Goal: Task Accomplishment & Management: Manage account settings

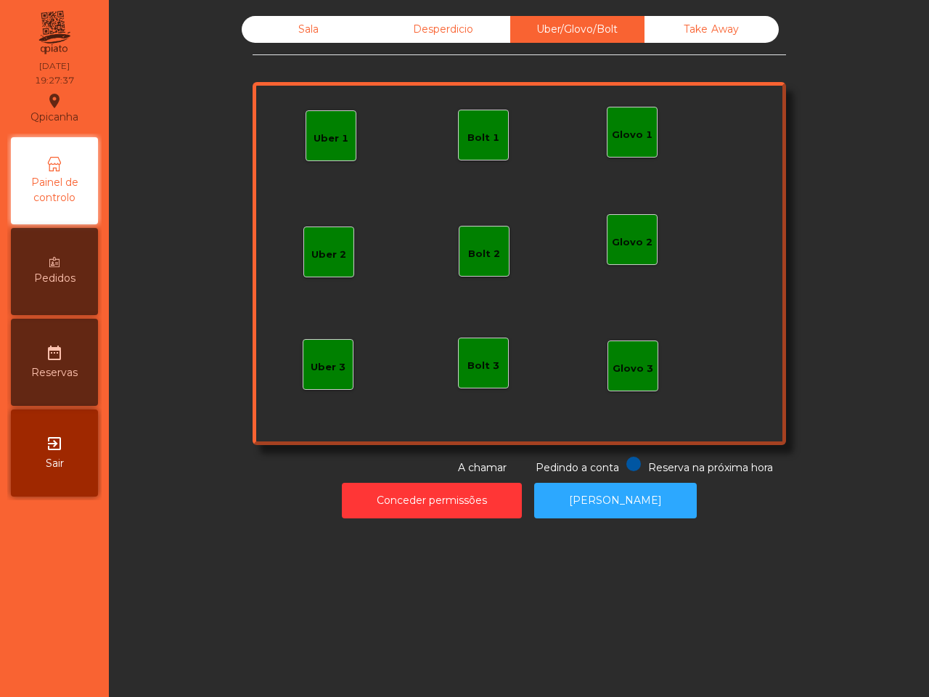
click at [481, 143] on div "Bolt 1" at bounding box center [483, 138] width 32 height 15
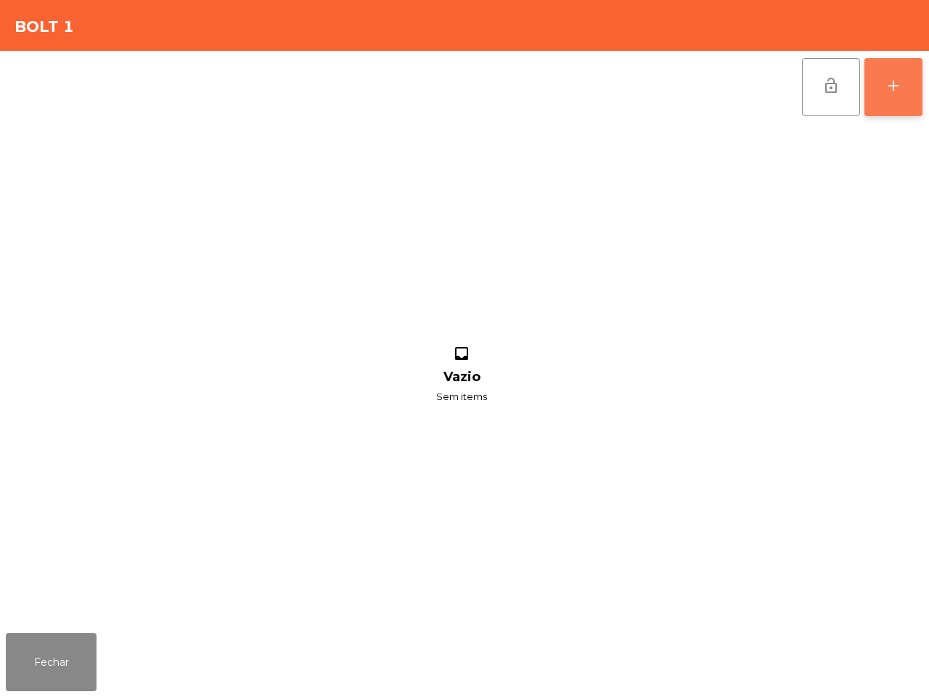
click at [875, 81] on button "add" at bounding box center [894, 87] width 58 height 58
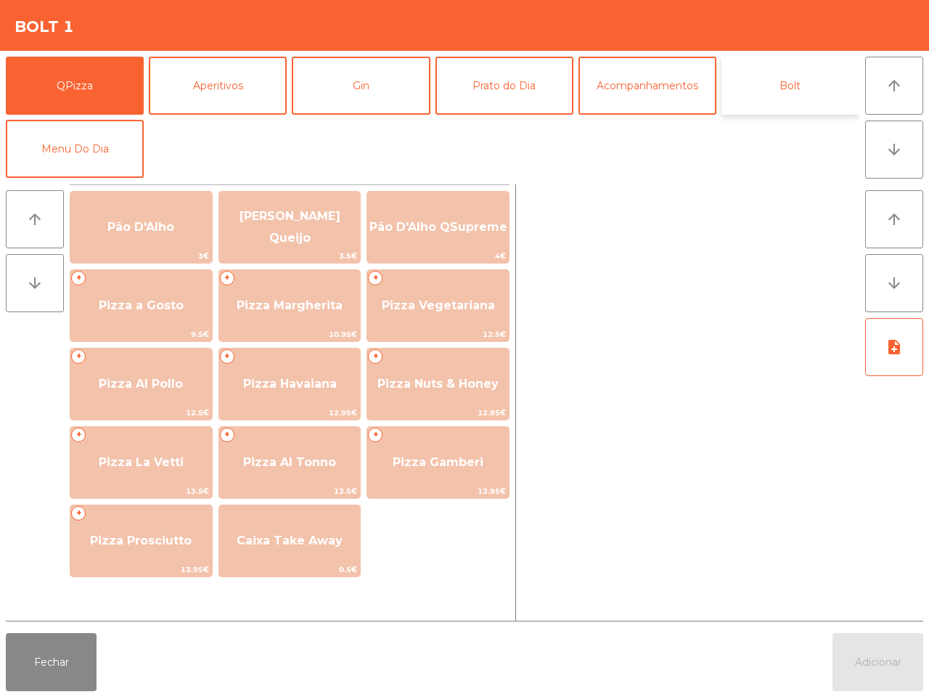
click at [782, 86] on button "Bolt" at bounding box center [791, 86] width 138 height 58
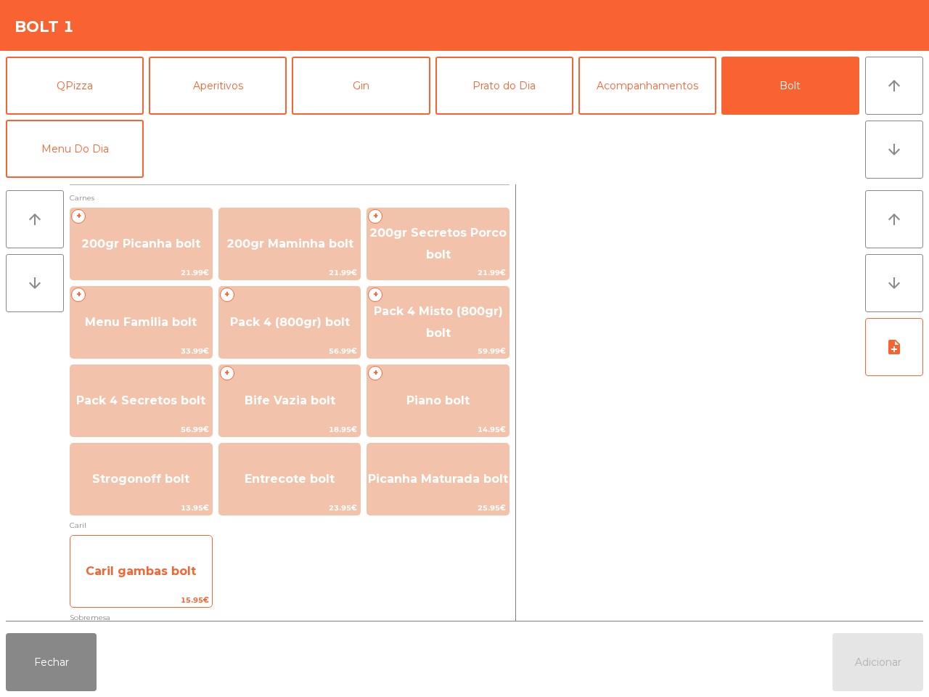
click at [207, 560] on span "Caril gambas bolt" at bounding box center [141, 571] width 142 height 39
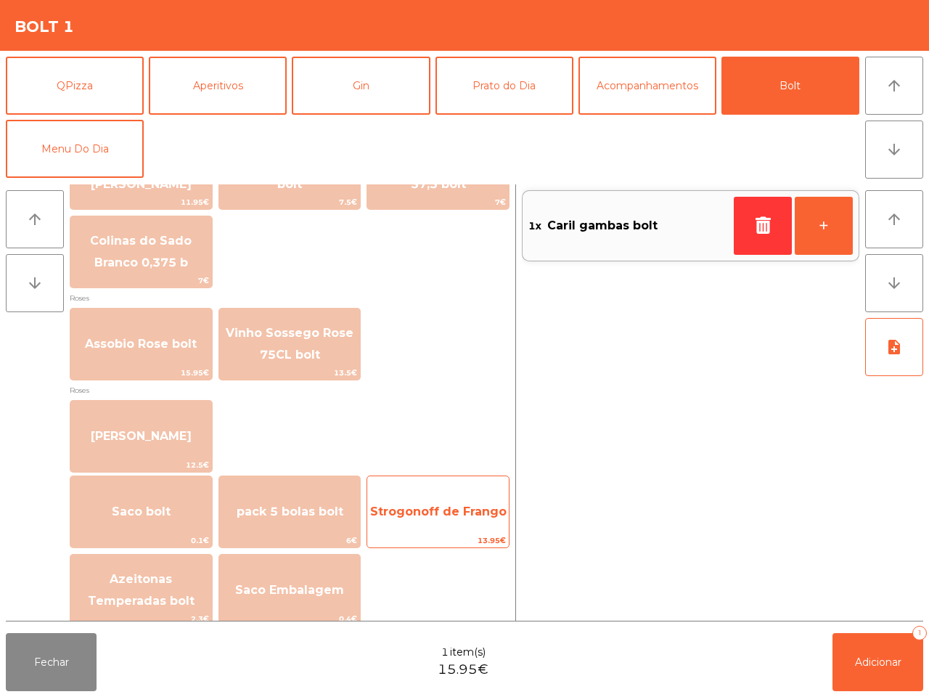
scroll to position [1654, 0]
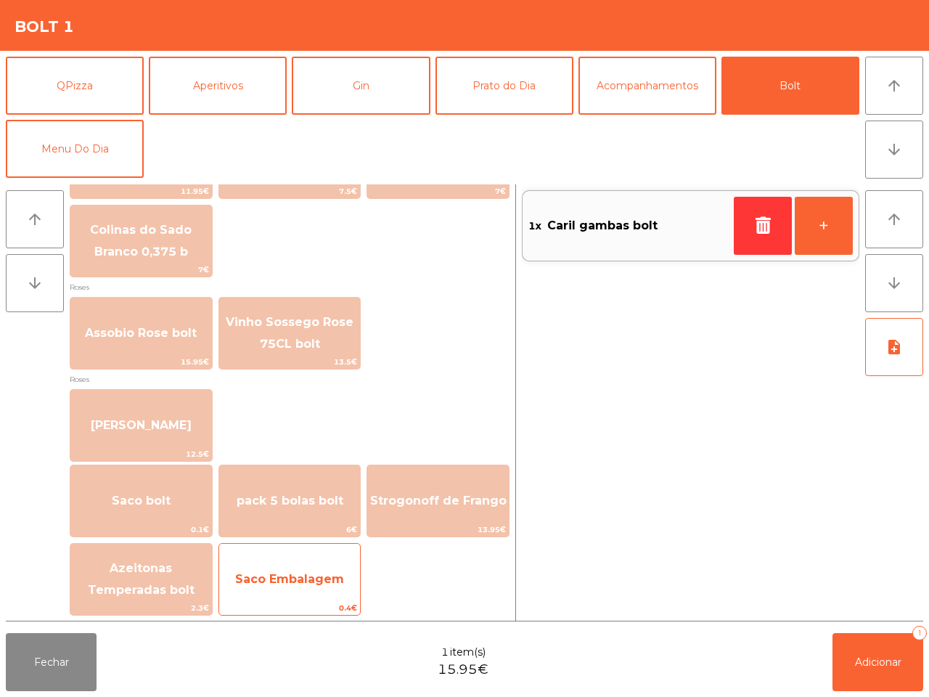
click at [320, 572] on span "Saco Embalagem" at bounding box center [289, 579] width 109 height 14
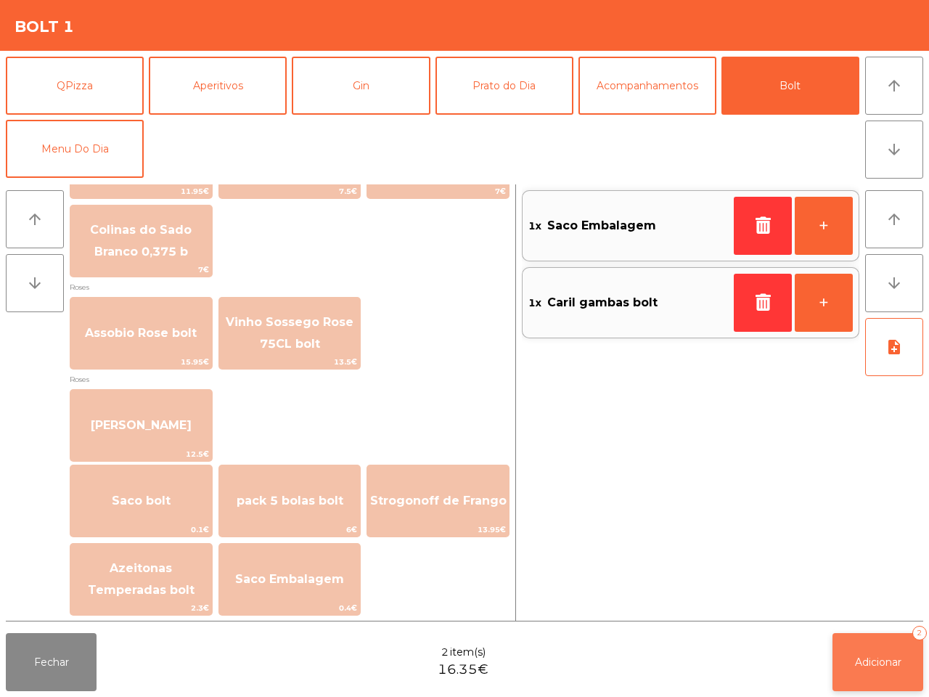
click at [855, 655] on span "Adicionar" at bounding box center [878, 661] width 46 height 13
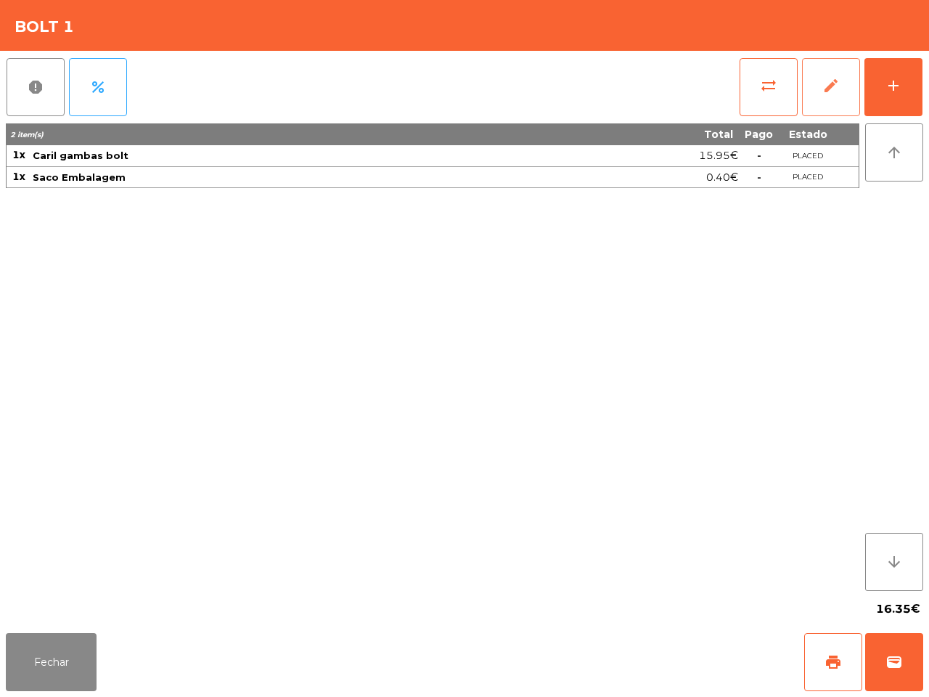
click at [825, 93] on span "edit" at bounding box center [830, 85] width 17 height 17
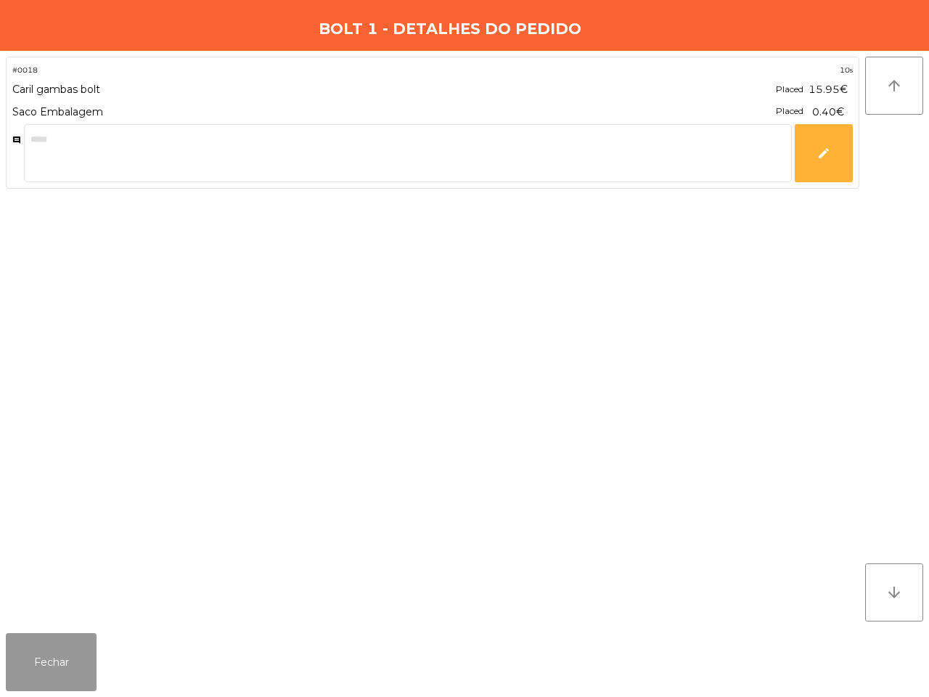
click at [70, 648] on button "Fechar" at bounding box center [51, 662] width 91 height 58
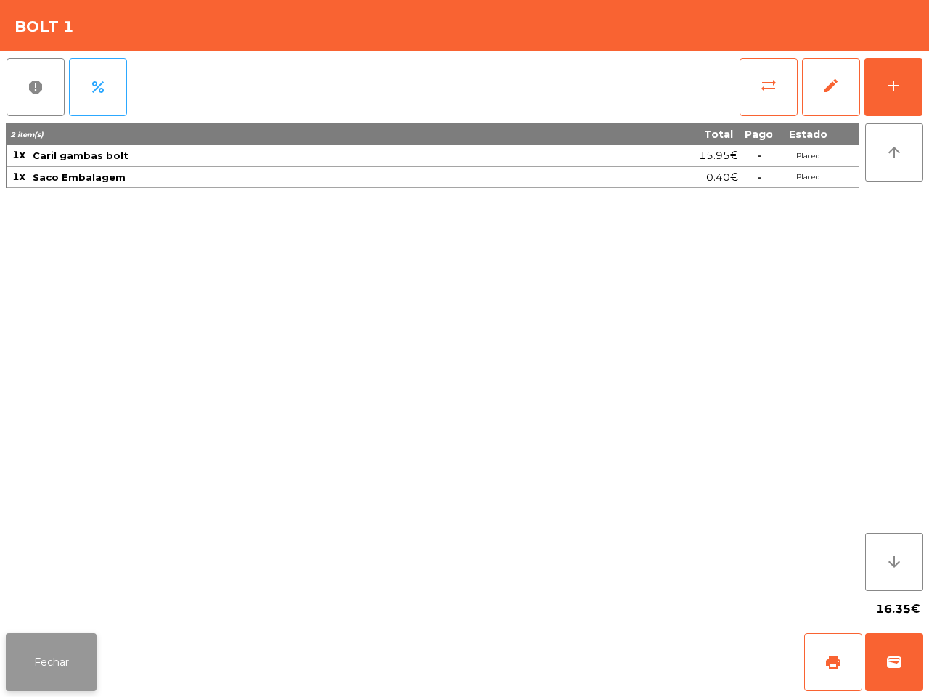
click at [78, 650] on button "Fechar" at bounding box center [51, 662] width 91 height 58
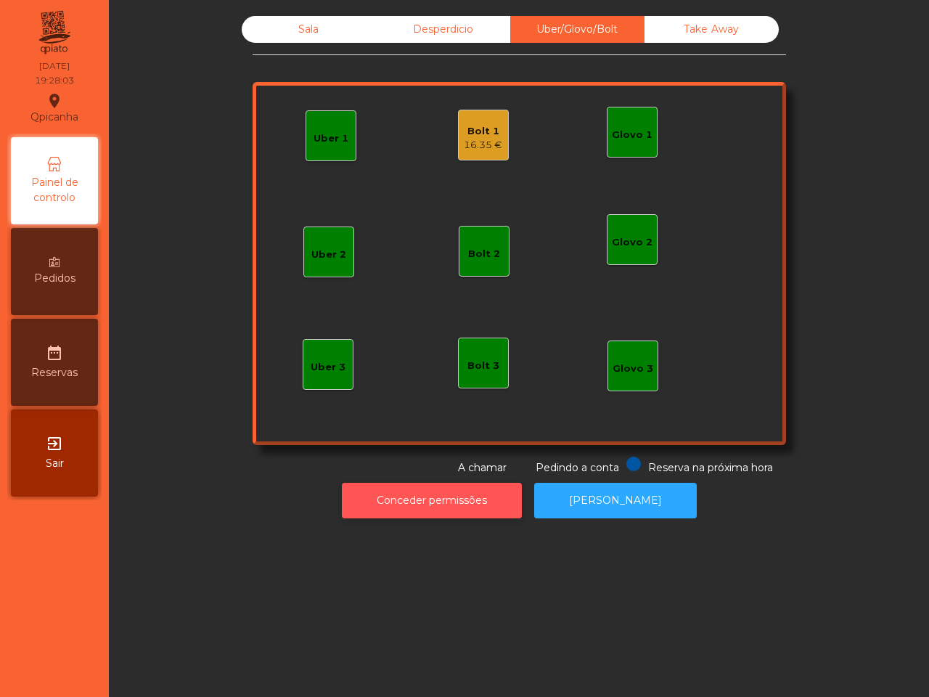
click at [434, 501] on button "Conceder permissões" at bounding box center [432, 501] width 180 height 36
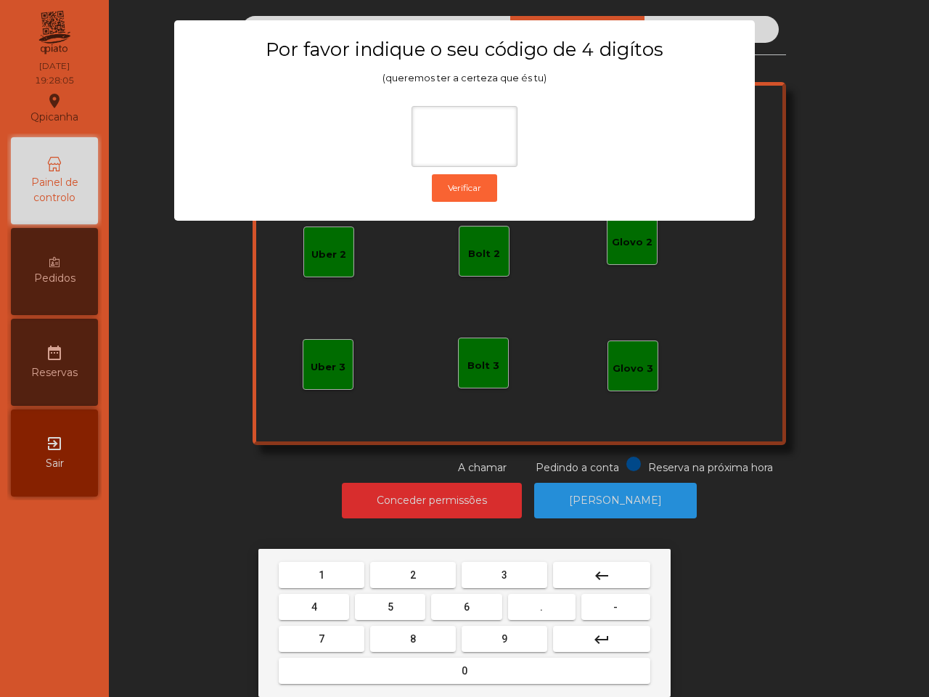
click at [462, 607] on button "6" at bounding box center [466, 607] width 70 height 26
click at [396, 597] on button "5" at bounding box center [390, 607] width 70 height 26
click at [356, 576] on button "1" at bounding box center [322, 575] width 86 height 26
click at [419, 572] on button "2" at bounding box center [413, 575] width 86 height 26
type input "****"
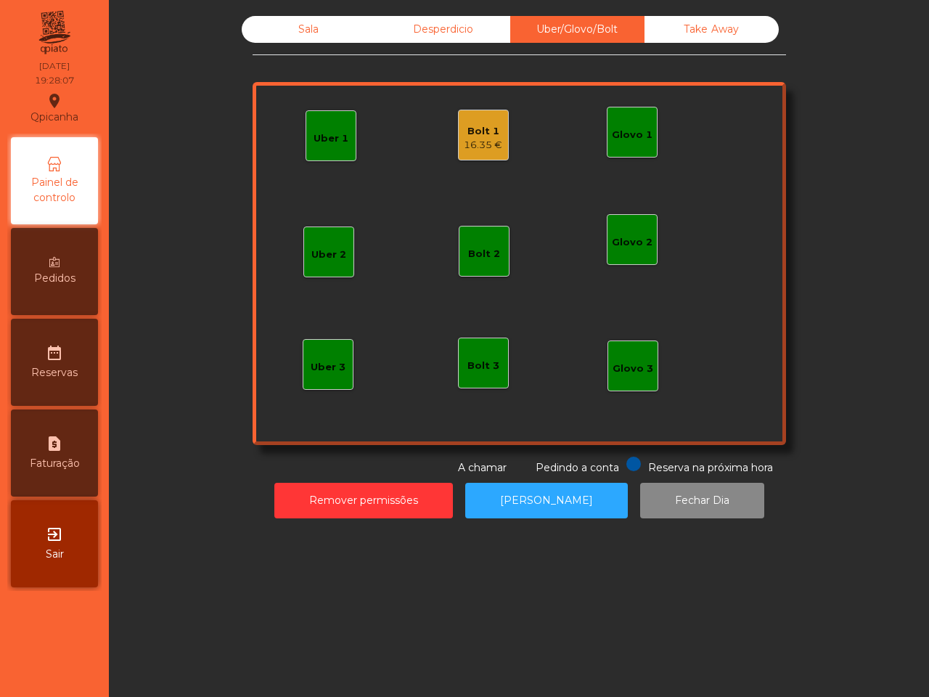
click at [478, 139] on div "16.35 €" at bounding box center [483, 145] width 38 height 15
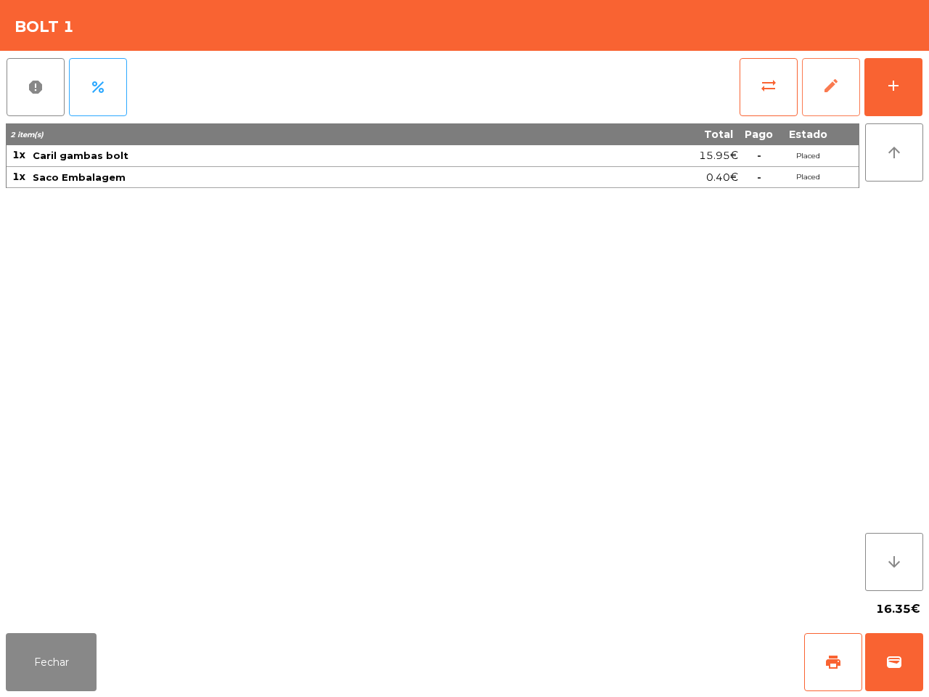
click at [820, 95] on button "edit" at bounding box center [831, 87] width 58 height 58
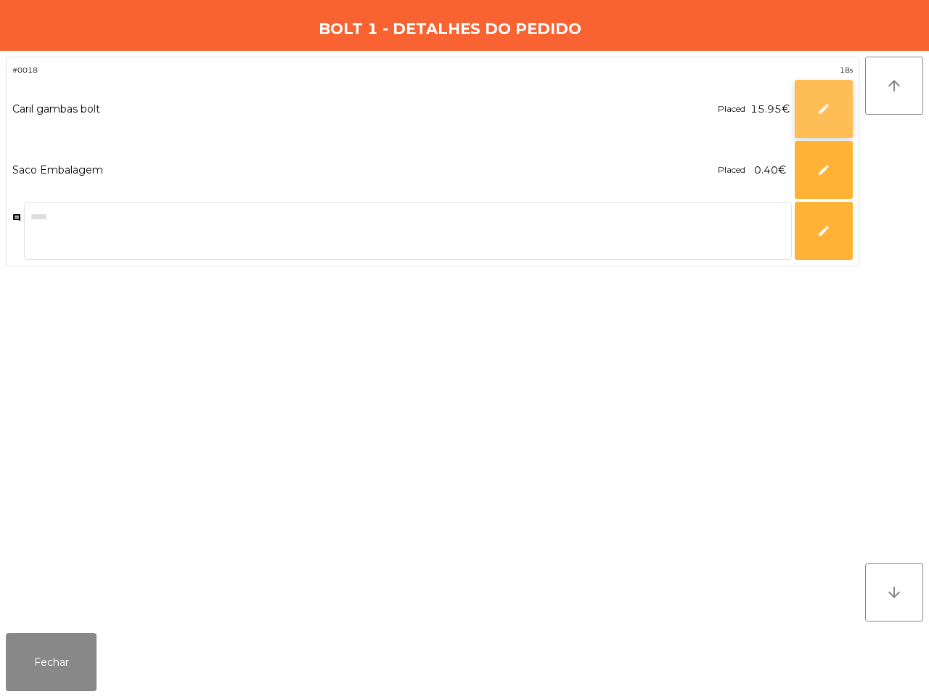
click at [806, 113] on button "edit" at bounding box center [824, 109] width 58 height 58
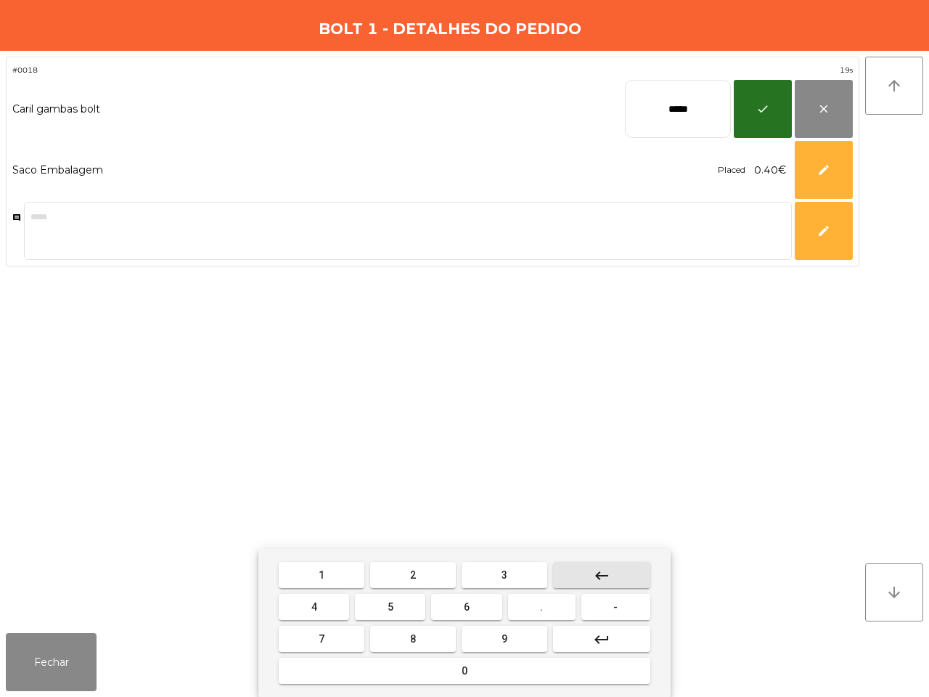
click at [634, 570] on button "keyboard_backspace" at bounding box center [601, 575] width 97 height 26
type input "**"
click at [634, 570] on button "keyboard_backspace" at bounding box center [601, 575] width 97 height 26
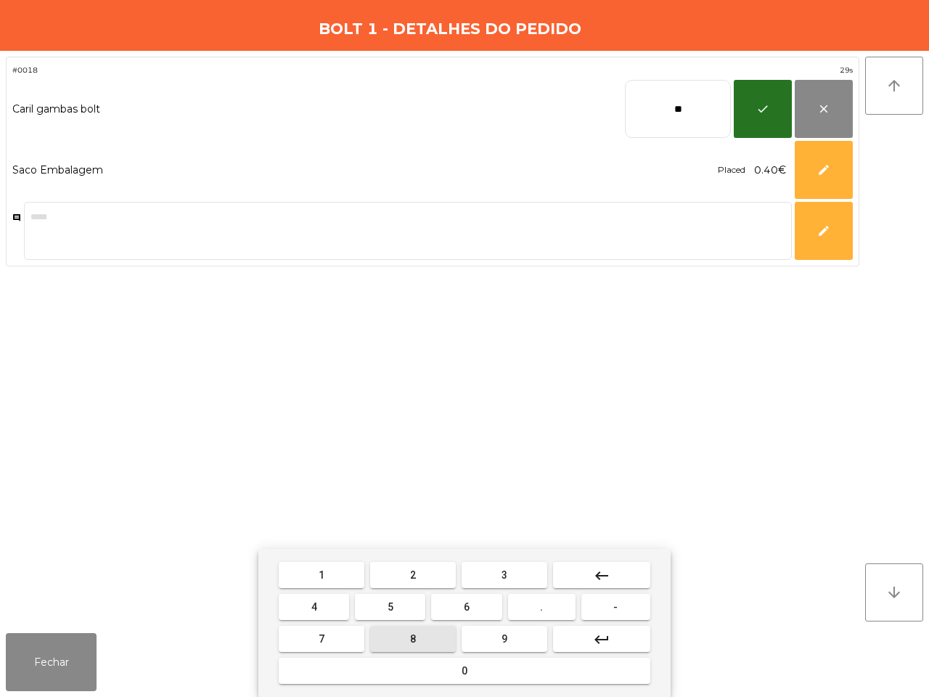
click at [415, 637] on span "8" at bounding box center [413, 639] width 6 height 12
click at [552, 606] on button "." at bounding box center [542, 607] width 68 height 26
click at [506, 640] on span "9" at bounding box center [505, 639] width 6 height 12
click at [397, 601] on button "5" at bounding box center [390, 607] width 70 height 26
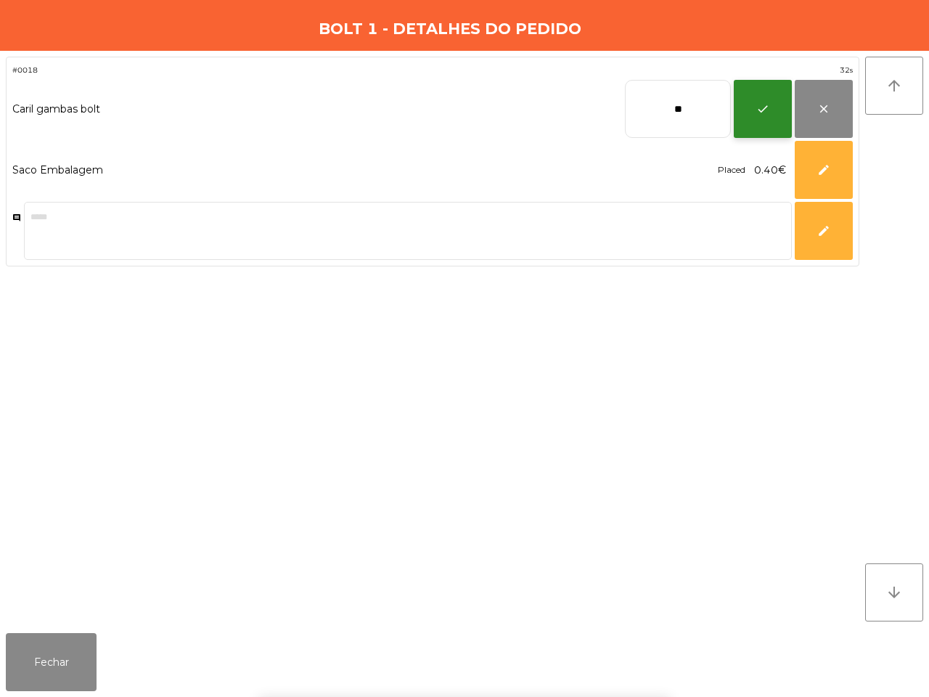
click at [753, 117] on button "check" at bounding box center [763, 109] width 58 height 58
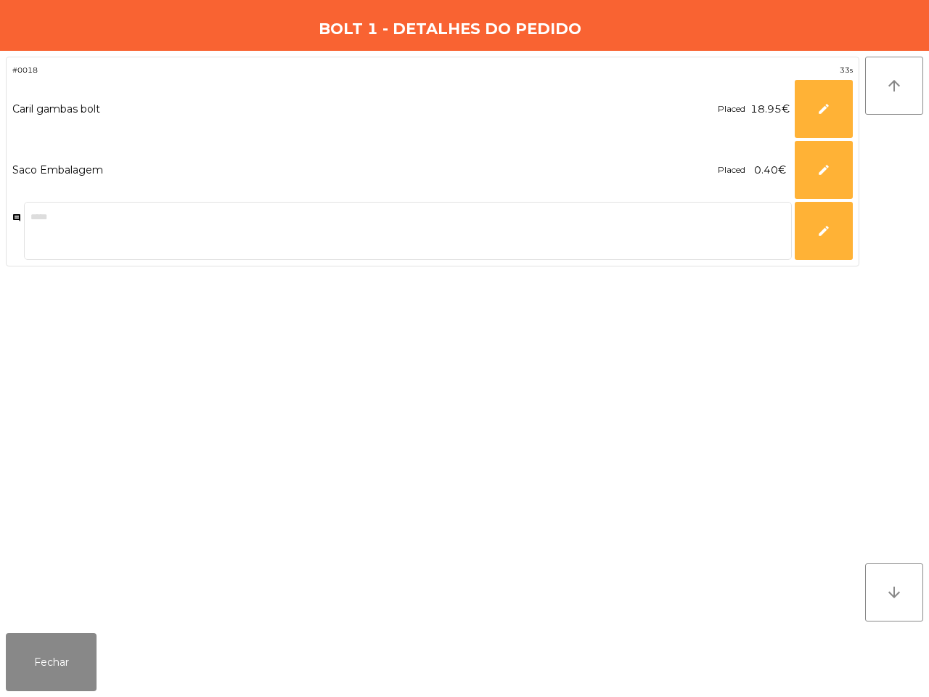
click at [35, 695] on div "Fechar" at bounding box center [464, 662] width 929 height 70
click at [44, 672] on button "Fechar" at bounding box center [51, 662] width 91 height 58
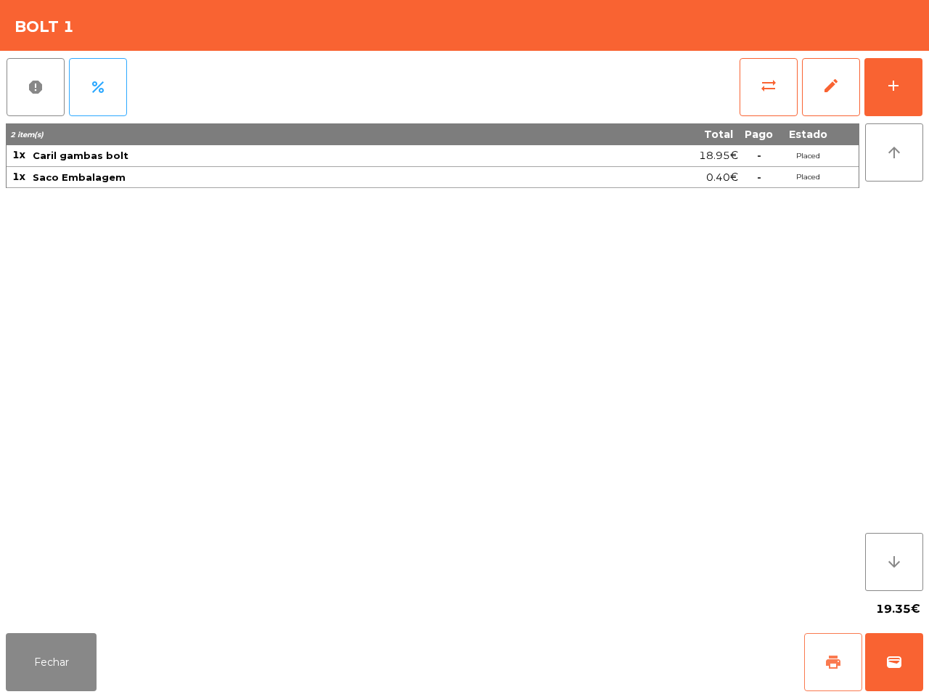
click at [821, 668] on button "print" at bounding box center [833, 662] width 58 height 58
click at [887, 664] on span "wallet" at bounding box center [894, 661] width 17 height 17
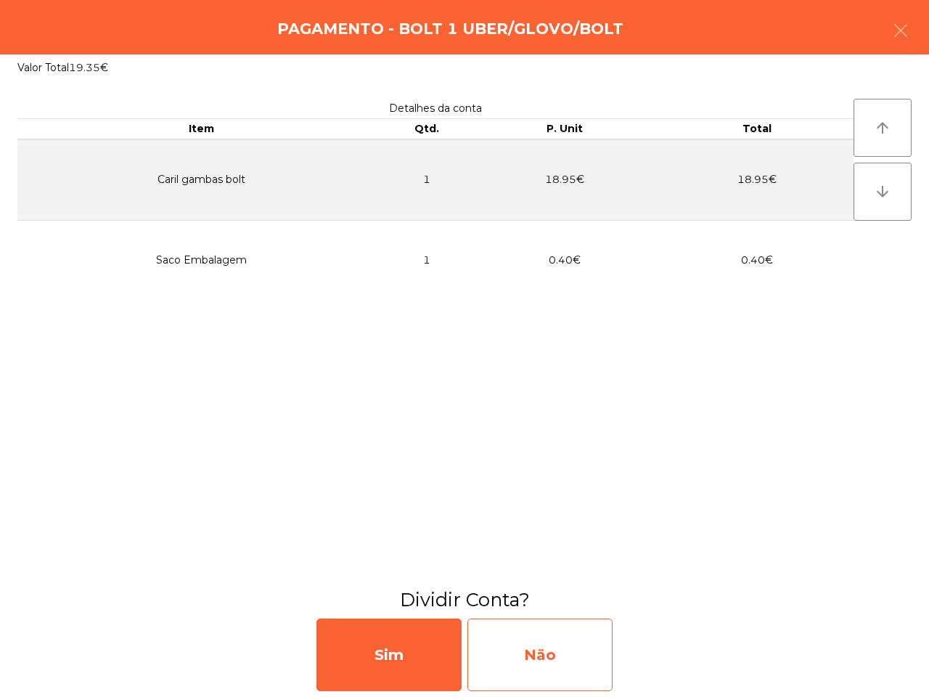
click at [546, 633] on div "Não" at bounding box center [539, 654] width 145 height 73
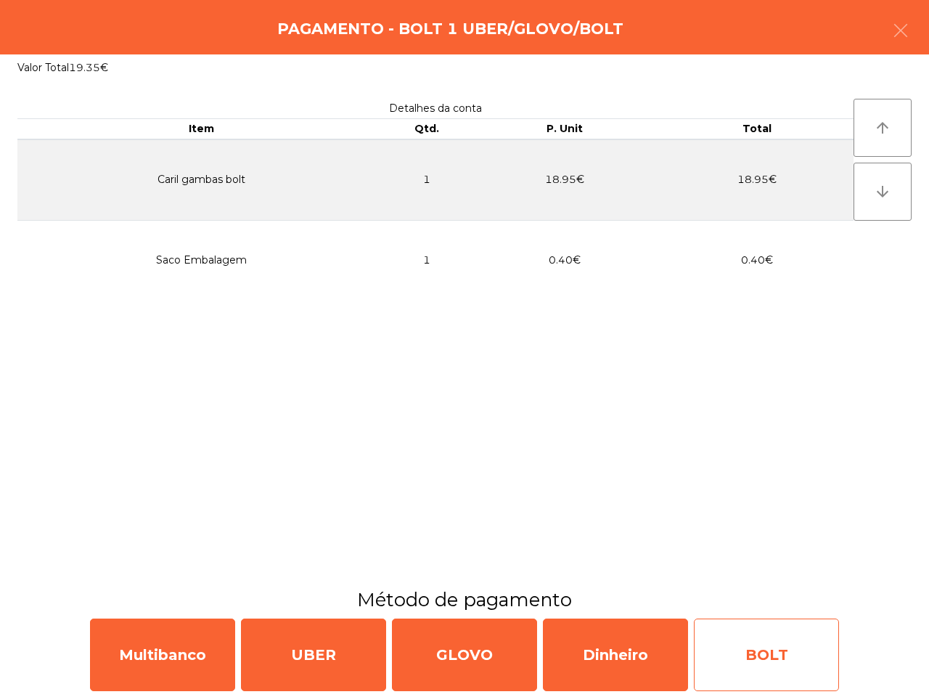
click at [751, 657] on div "BOLT" at bounding box center [766, 654] width 145 height 73
select select "**"
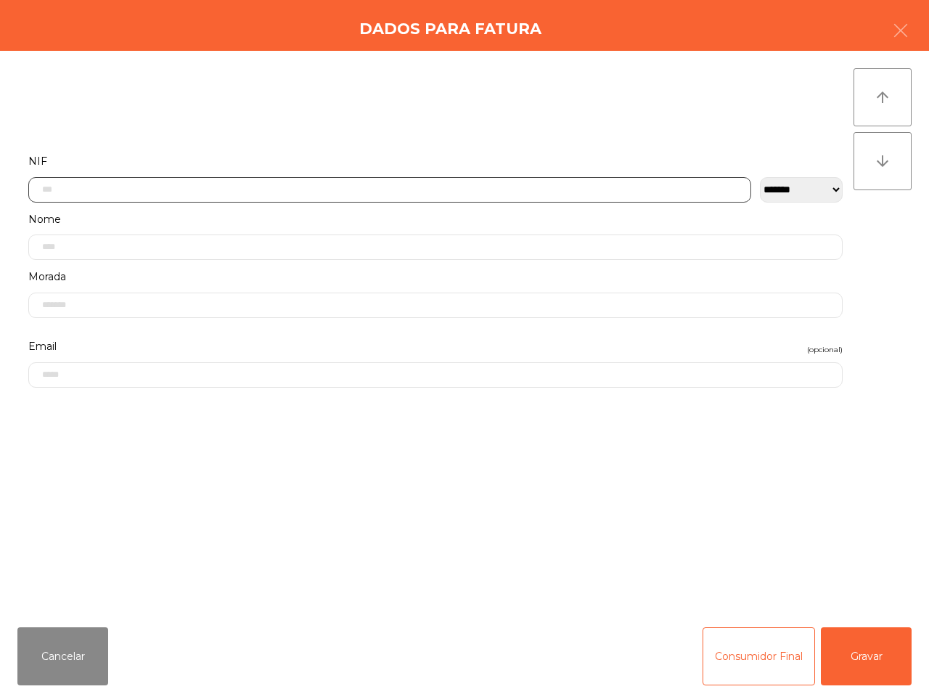
click at [216, 181] on input "text" at bounding box center [389, 189] width 723 height 25
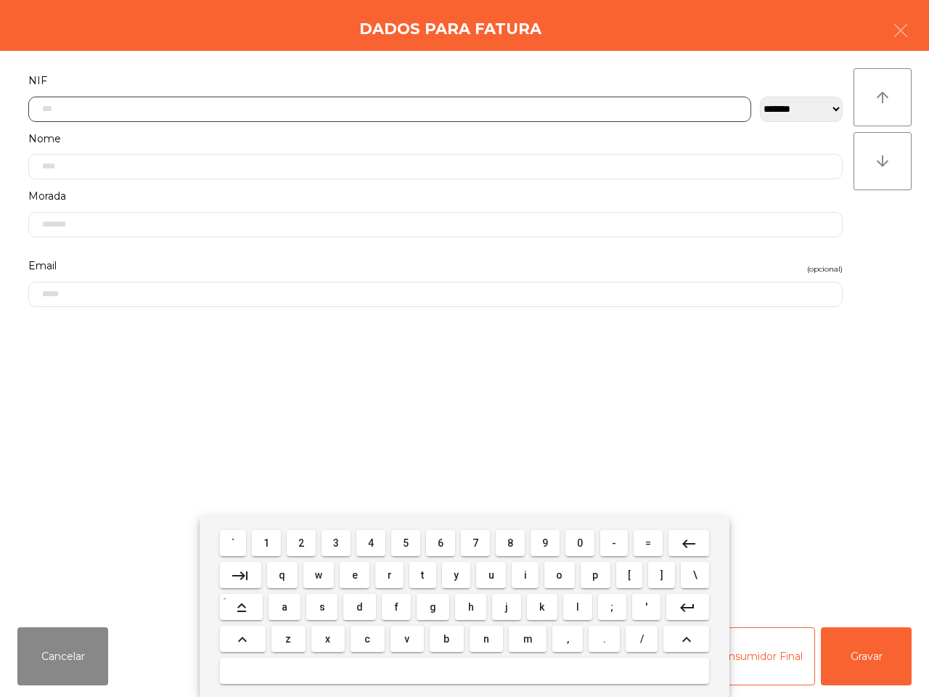
scroll to position [81, 0]
click at [298, 537] on button "2" at bounding box center [301, 543] width 29 height 26
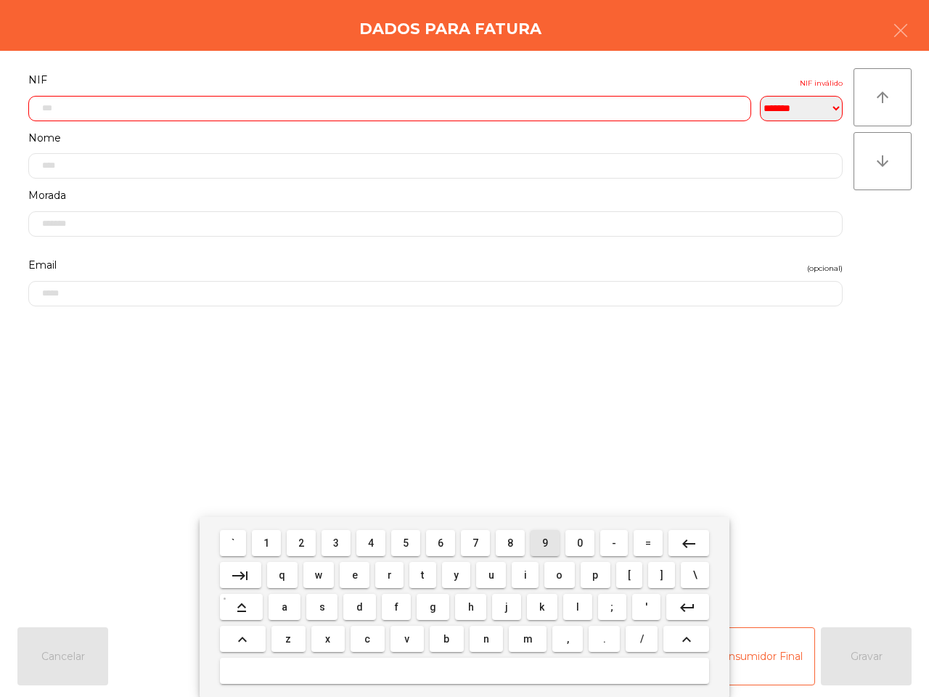
click at [556, 541] on button "9" at bounding box center [545, 543] width 29 height 26
click at [378, 546] on button "4" at bounding box center [370, 543] width 29 height 26
click at [538, 541] on button "9" at bounding box center [545, 543] width 29 height 26
click at [571, 542] on button "0" at bounding box center [579, 543] width 29 height 26
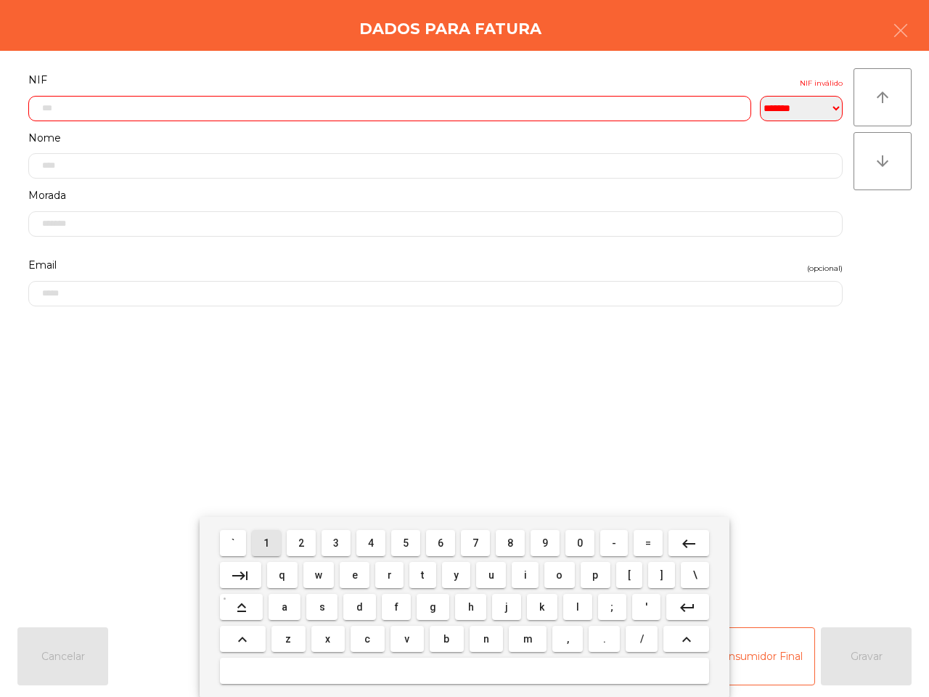
click at [273, 549] on button "1" at bounding box center [266, 543] width 29 height 26
click at [513, 541] on button "8" at bounding box center [510, 543] width 29 height 26
click at [444, 544] on button "6" at bounding box center [440, 543] width 29 height 26
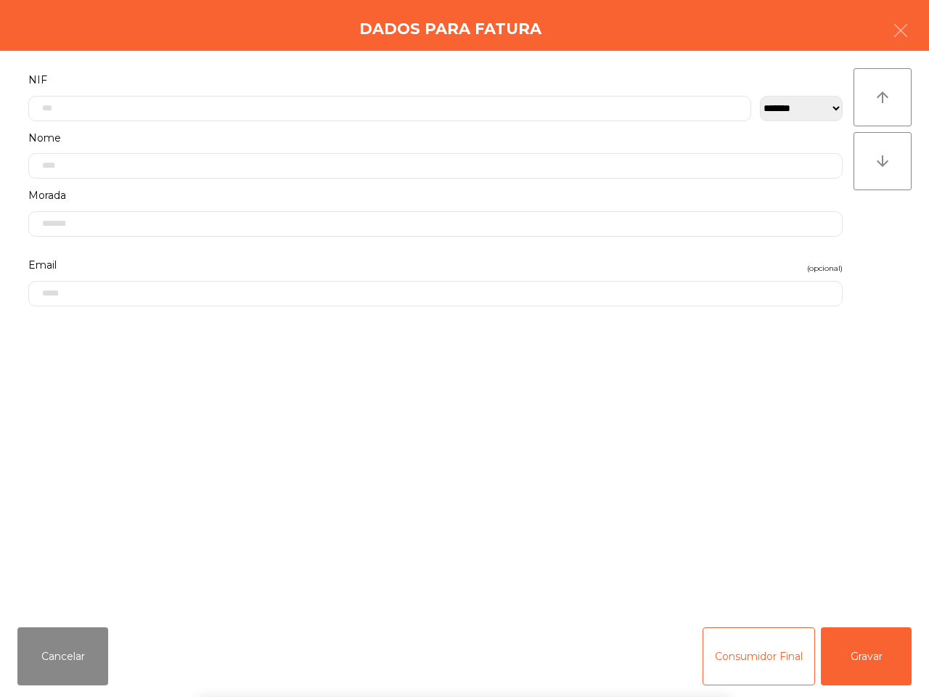
click at [861, 654] on div "` 1 2 3 4 5 6 7 8 9 0 - = keyboard_backspace keyboard_tab q w e r t y u i o p […" at bounding box center [464, 607] width 929 height 180
click at [860, 664] on button "Gravar" at bounding box center [866, 656] width 91 height 58
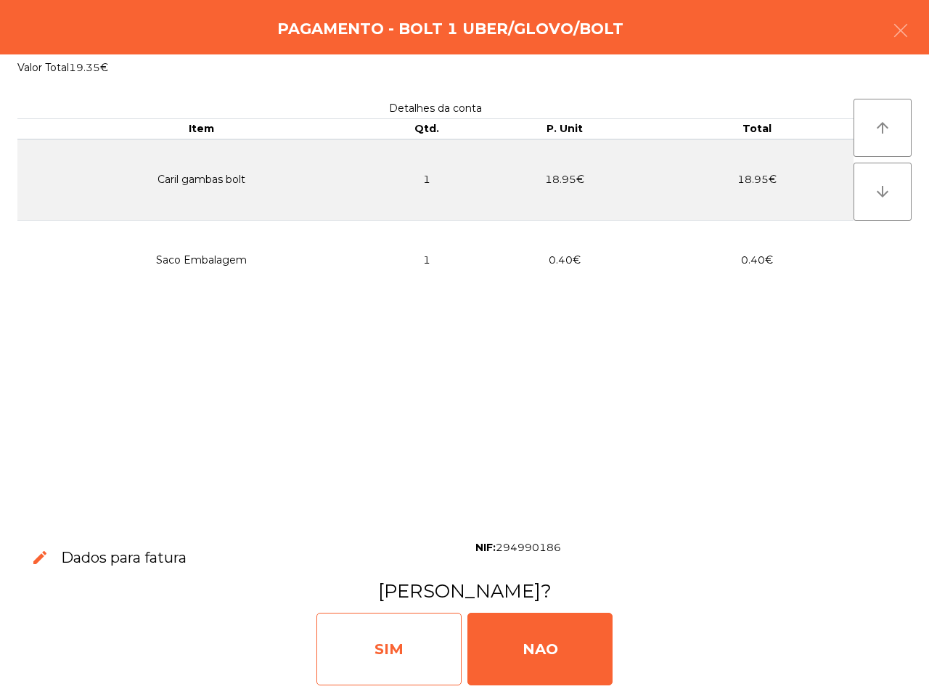
click at [427, 626] on div "SIM" at bounding box center [388, 649] width 145 height 73
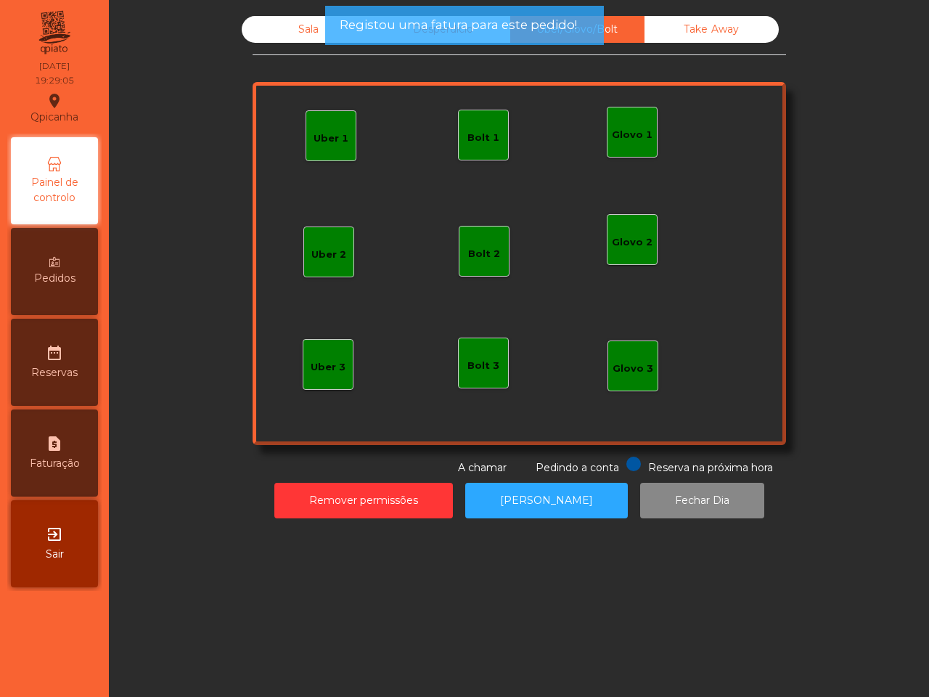
click at [309, 31] on div "Sala" at bounding box center [309, 29] width 134 height 27
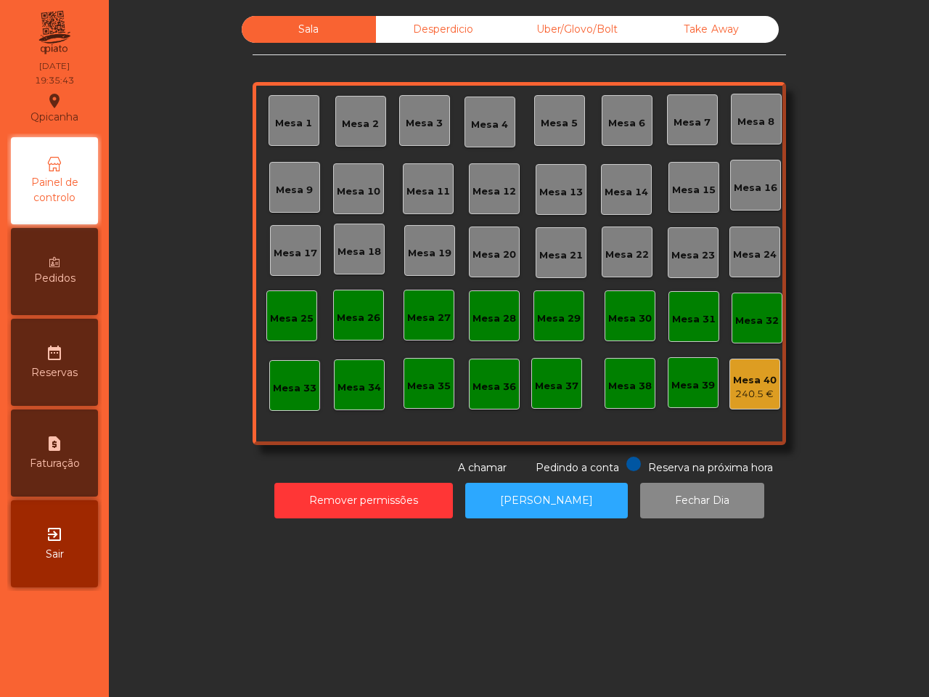
click at [342, 110] on div "Mesa 2" at bounding box center [360, 121] width 51 height 51
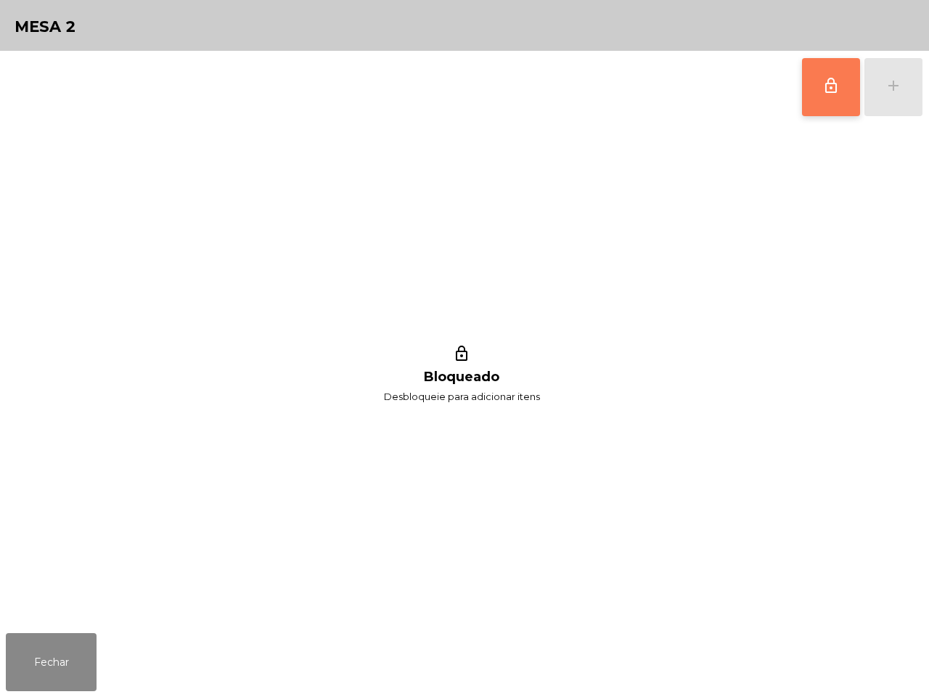
click at [827, 94] on button "lock_outline" at bounding box center [831, 87] width 58 height 58
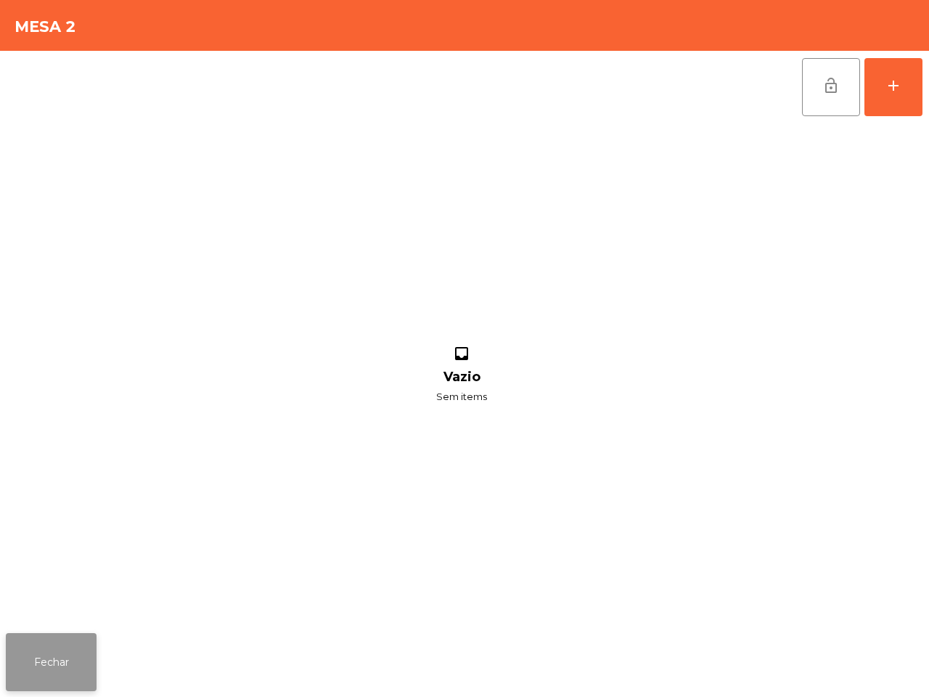
click at [49, 655] on button "Fechar" at bounding box center [51, 662] width 91 height 58
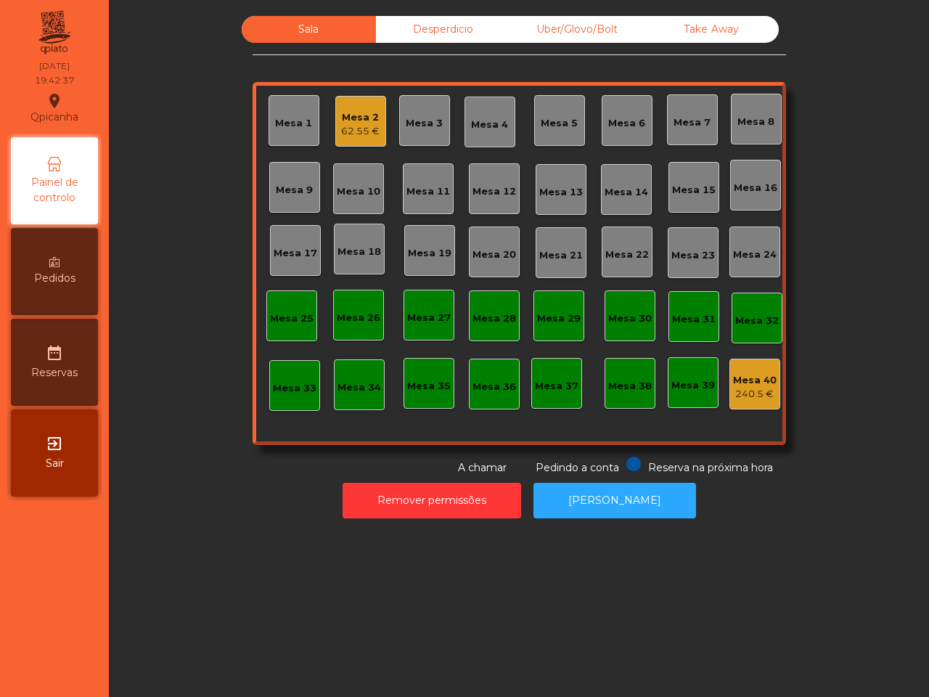
click at [181, 592] on div "Sala Desperdicio Uber/Glovo/Bolt Take Away Mesa 1 Mesa 2 62.55 € Mesa 3 Mesa 4 …" at bounding box center [519, 348] width 820 height 697
click at [341, 135] on div "62.55 €" at bounding box center [360, 131] width 38 height 15
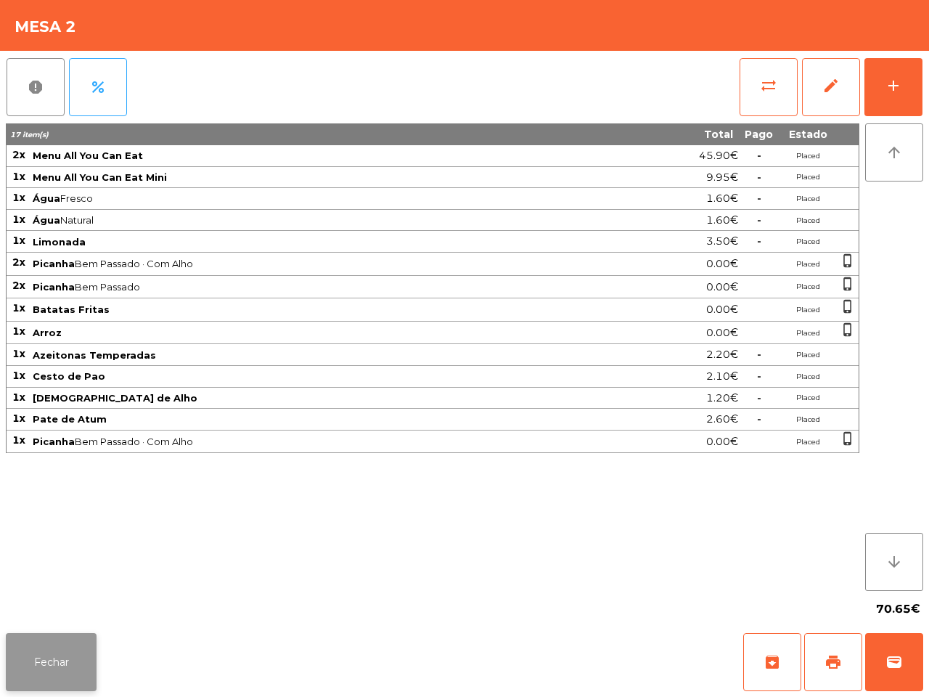
click at [36, 666] on button "Fechar" at bounding box center [51, 662] width 91 height 58
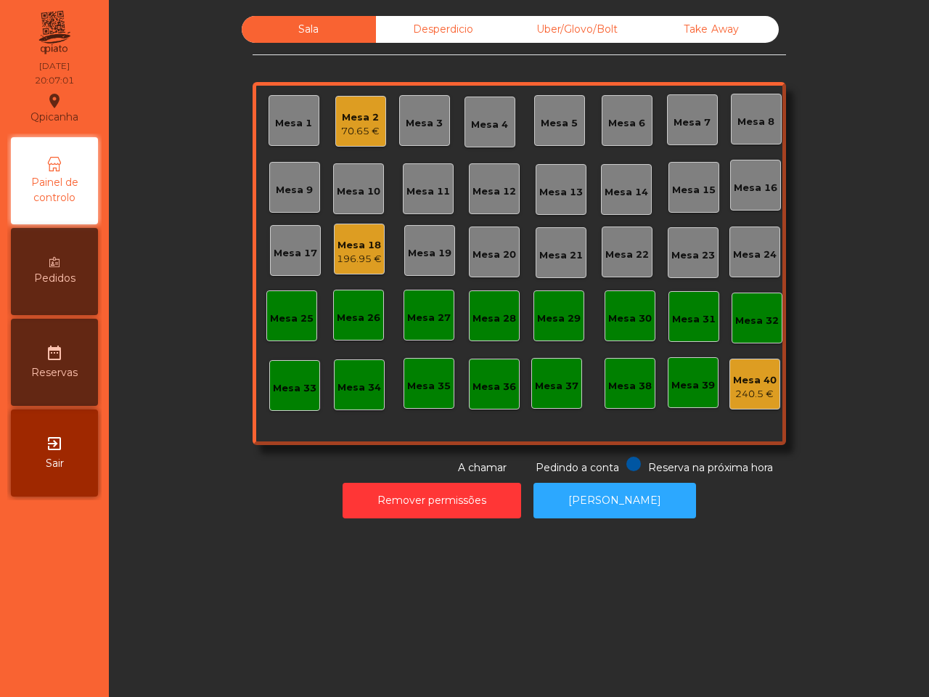
click at [357, 244] on div "Mesa 18" at bounding box center [359, 245] width 45 height 15
